Goal: Navigation & Orientation: Find specific page/section

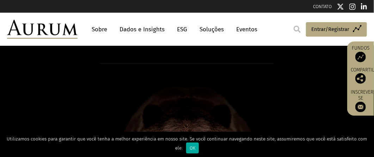
click at [107, 31] on font "Sobre" at bounding box center [100, 29] width 16 height 7
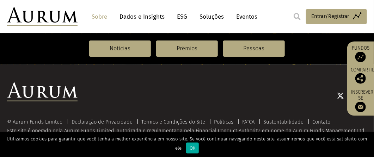
scroll to position [904, 0]
click at [251, 16] on font "Eventos" at bounding box center [246, 16] width 21 height 7
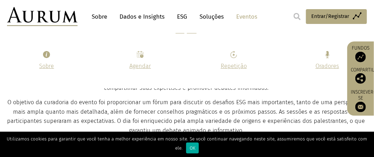
scroll to position [265, 0]
